Goal: Find specific page/section: Find specific page/section

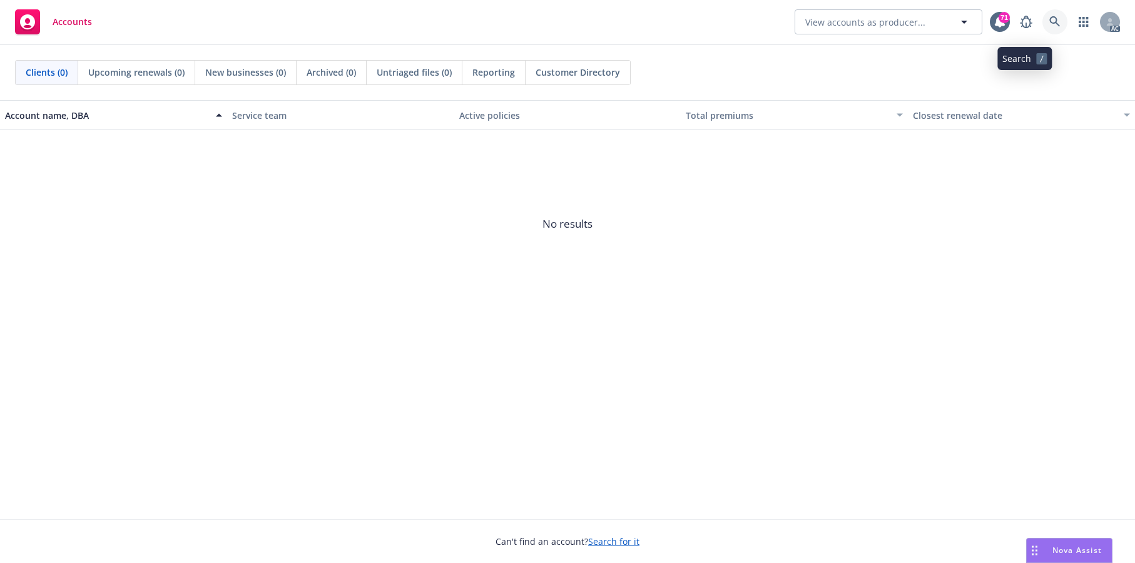
click at [1025, 22] on icon at bounding box center [1054, 21] width 11 height 11
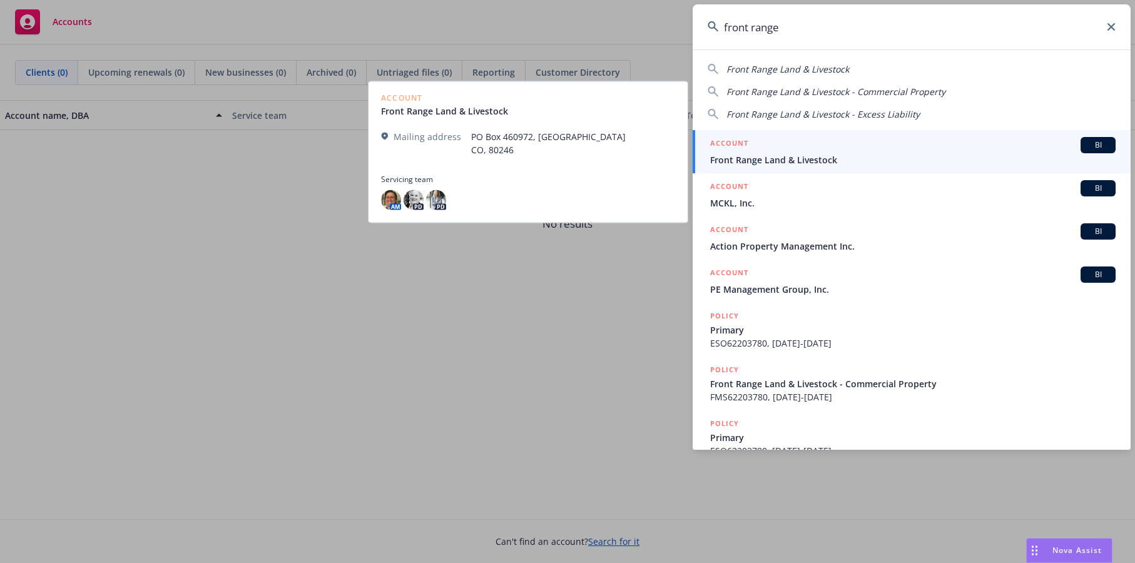
type input "front range"
click at [843, 159] on span "Front Range Land & Livestock" at bounding box center [912, 159] width 405 height 13
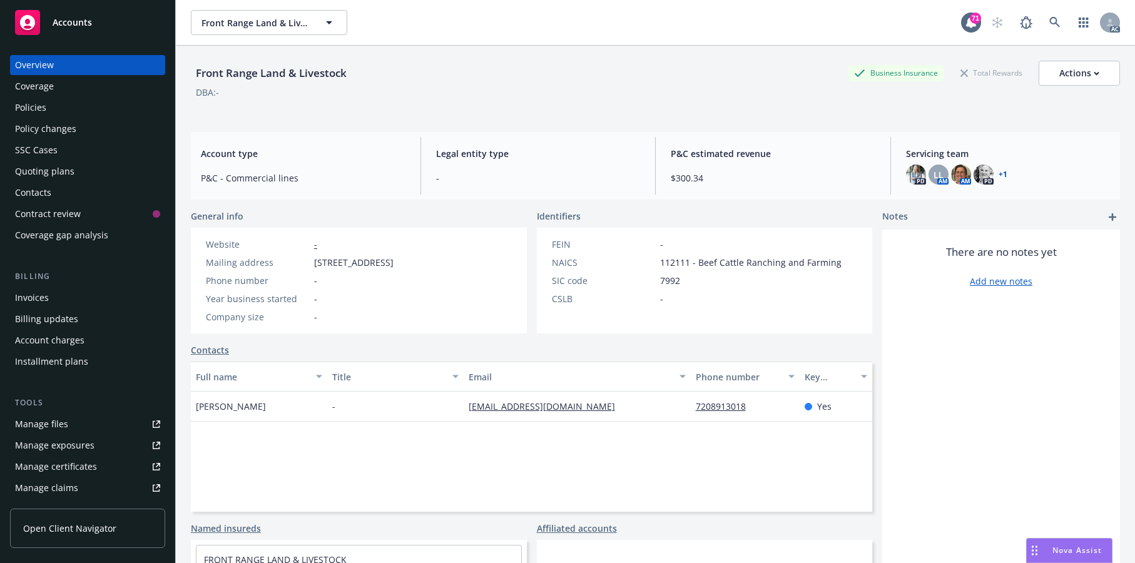
click at [54, 118] on div "Policies" at bounding box center [87, 108] width 145 height 20
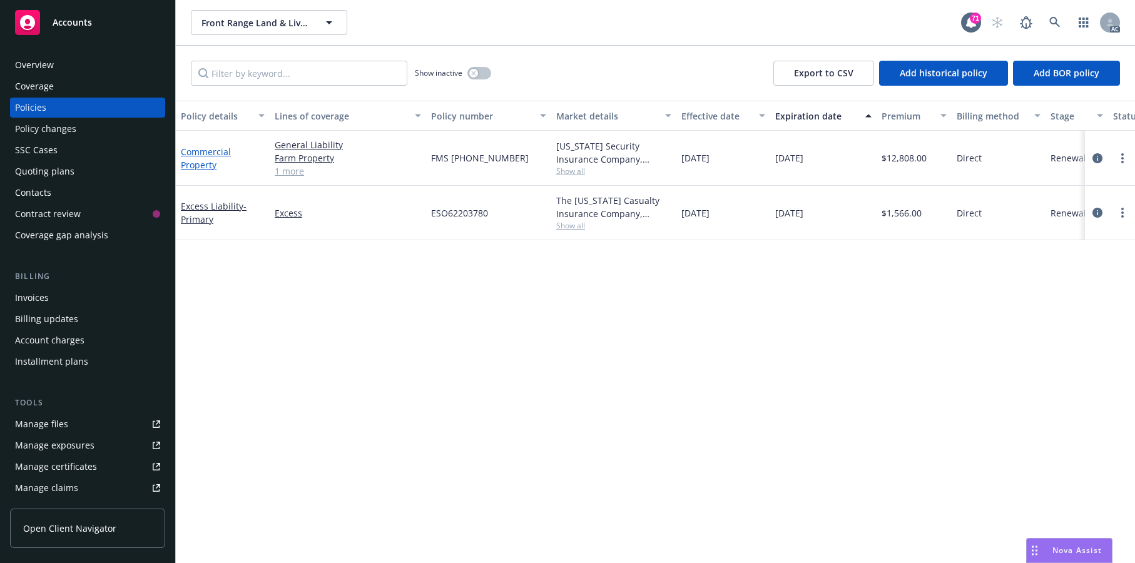
click at [193, 171] on link "Commercial Property" at bounding box center [206, 158] width 50 height 25
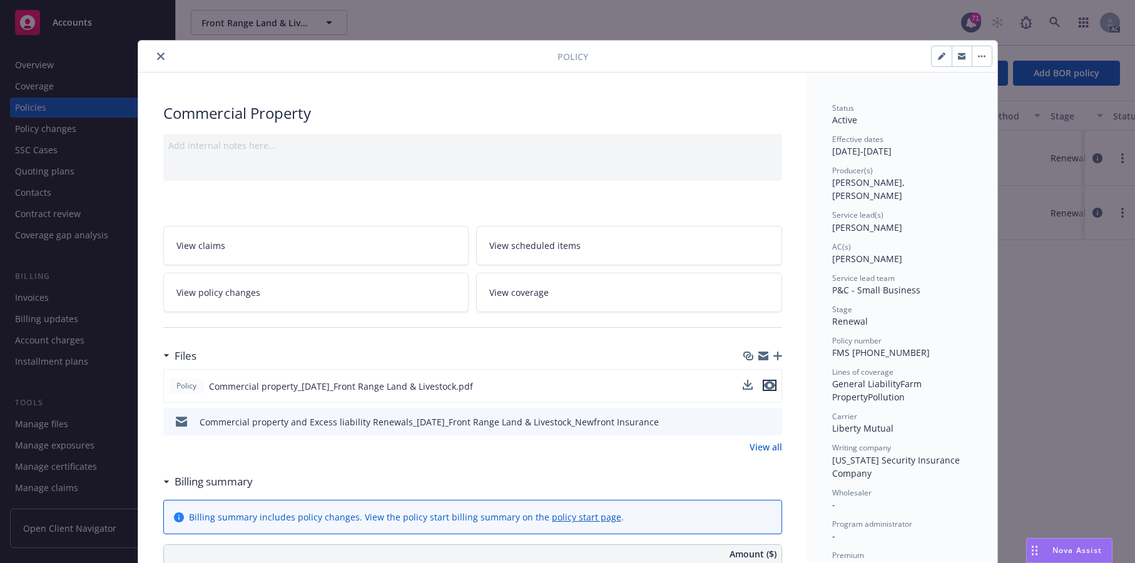
click at [766, 390] on icon "preview file" at bounding box center [769, 385] width 11 height 9
